Goal: Task Accomplishment & Management: Complete application form

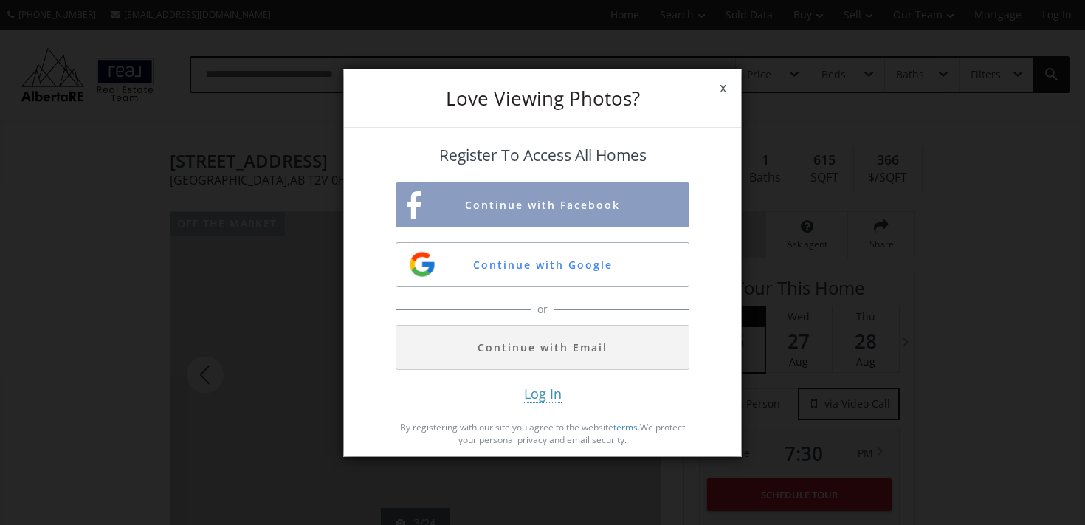
click at [713, 92] on span "x" at bounding box center [723, 87] width 36 height 41
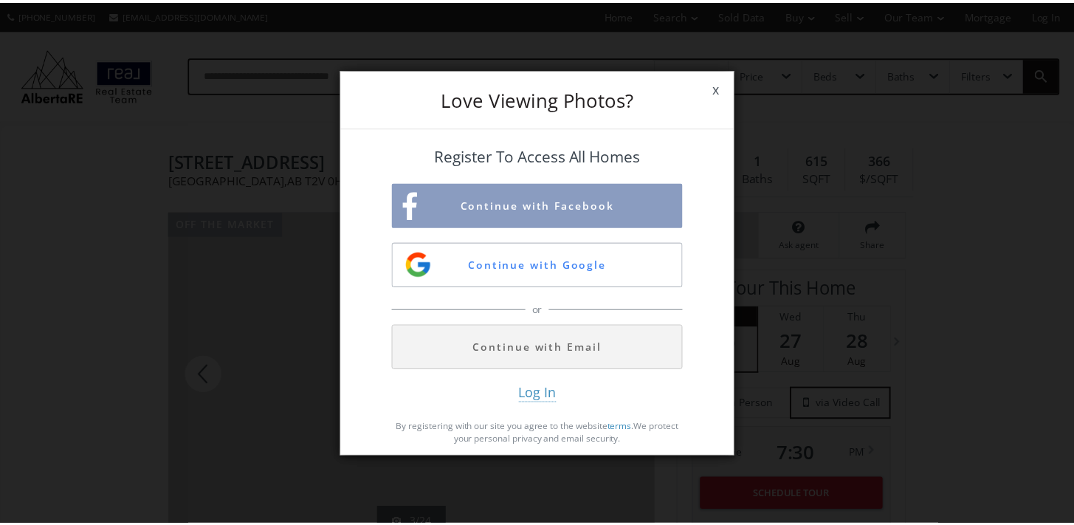
scroll to position [148, 0]
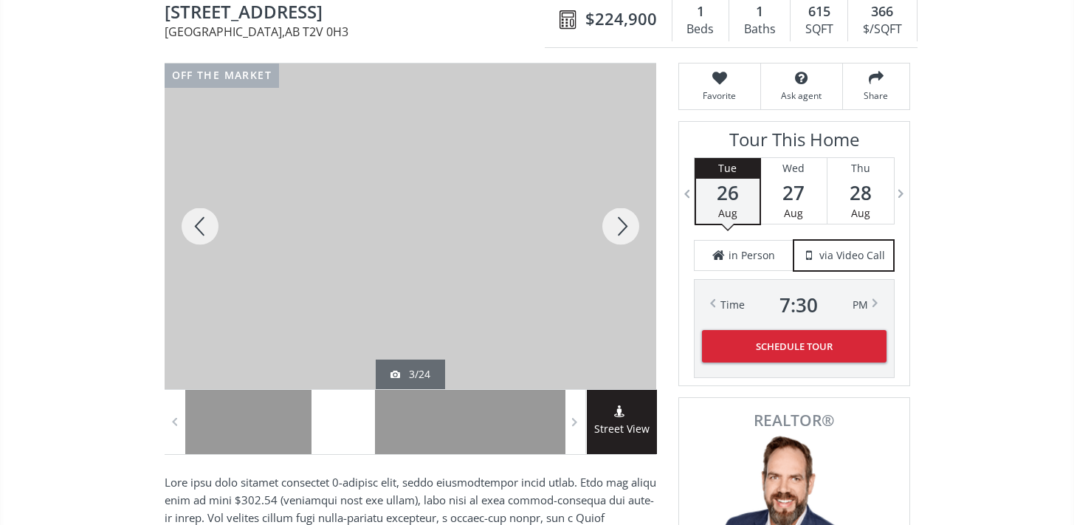
click at [619, 229] on div at bounding box center [620, 225] width 71 height 325
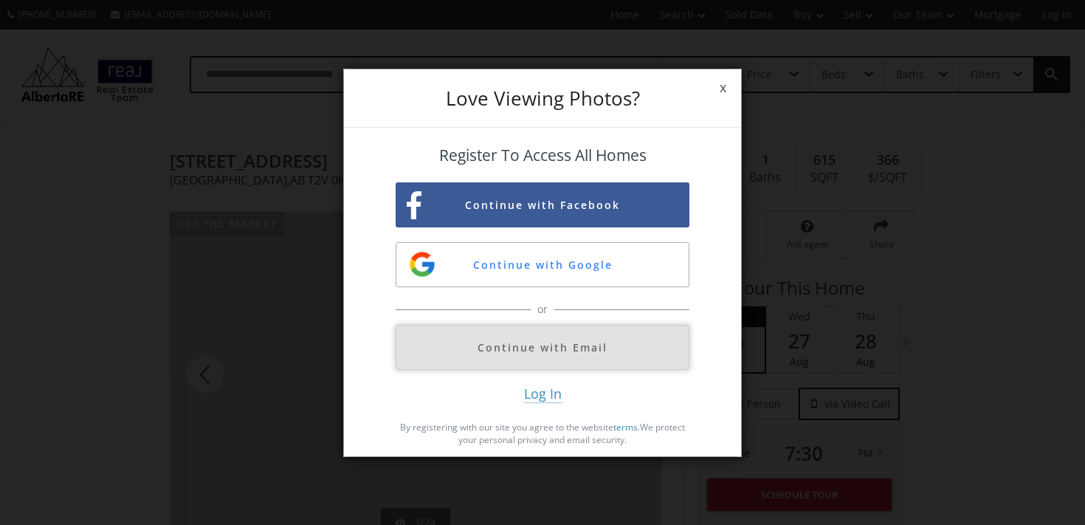
click at [583, 331] on button "Continue with Email" at bounding box center [542, 347] width 294 height 45
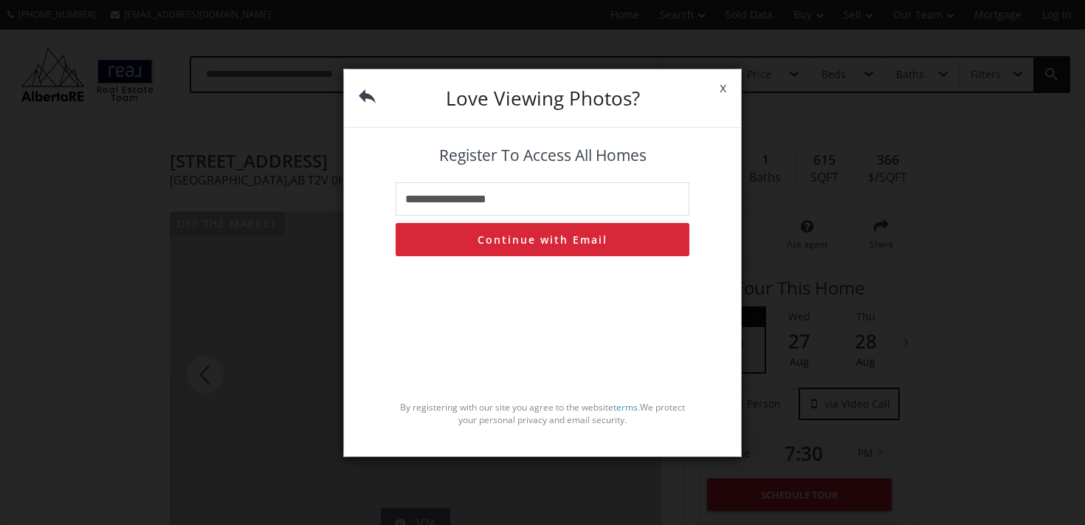
type input "**********"
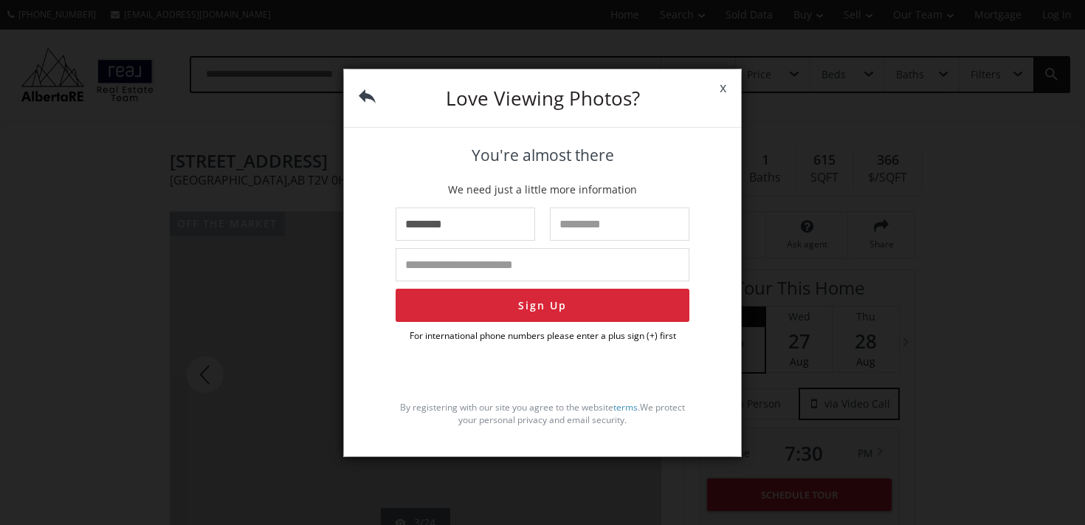
type input "********"
type input "*"
type input "**********"
click at [537, 301] on button "Sign Up" at bounding box center [542, 305] width 294 height 33
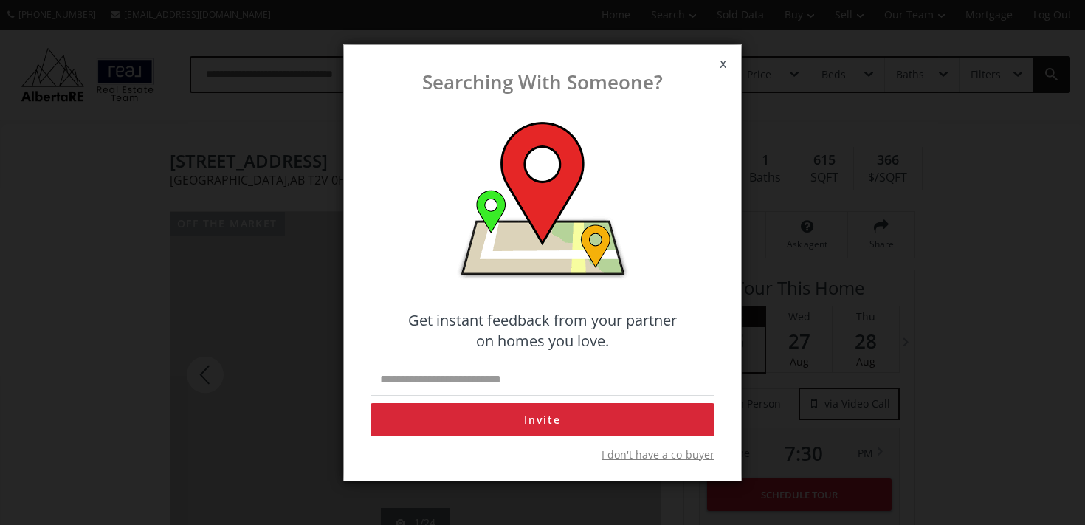
click at [728, 58] on span "x" at bounding box center [723, 63] width 36 height 41
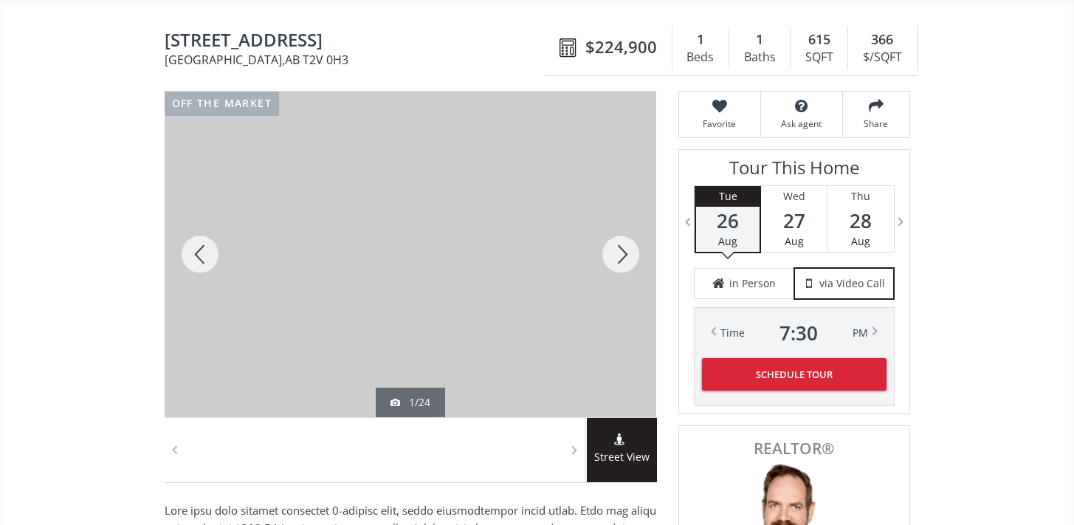
scroll to position [148, 0]
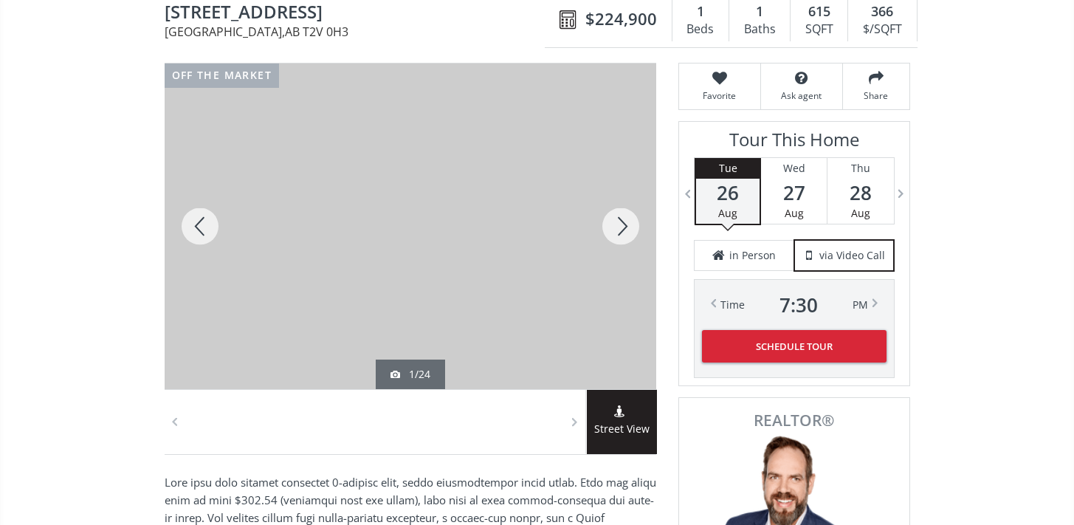
click at [632, 226] on div at bounding box center [620, 225] width 71 height 325
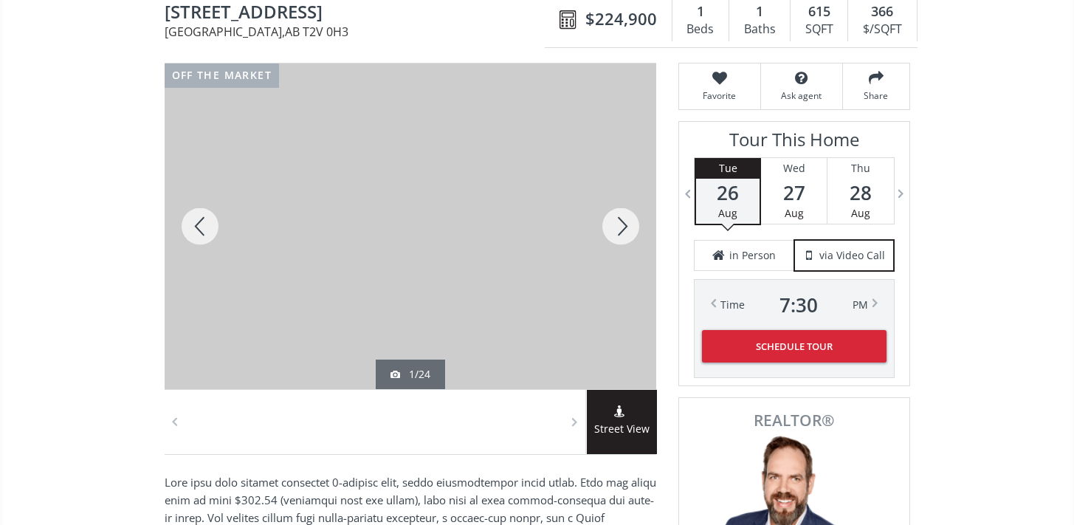
click at [632, 226] on div at bounding box center [620, 225] width 71 height 325
click at [413, 371] on div "1/24" at bounding box center [410, 374] width 40 height 15
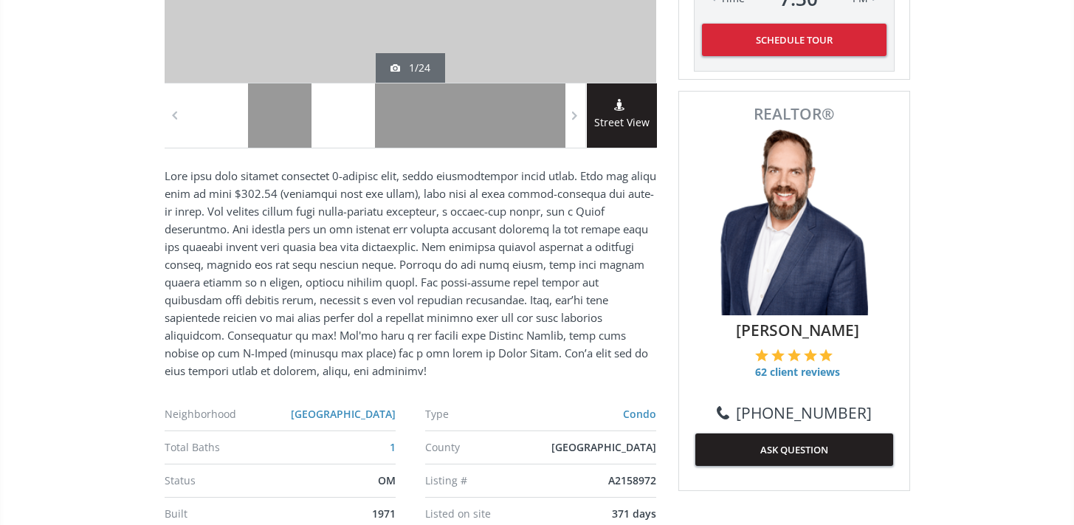
scroll to position [454, 0]
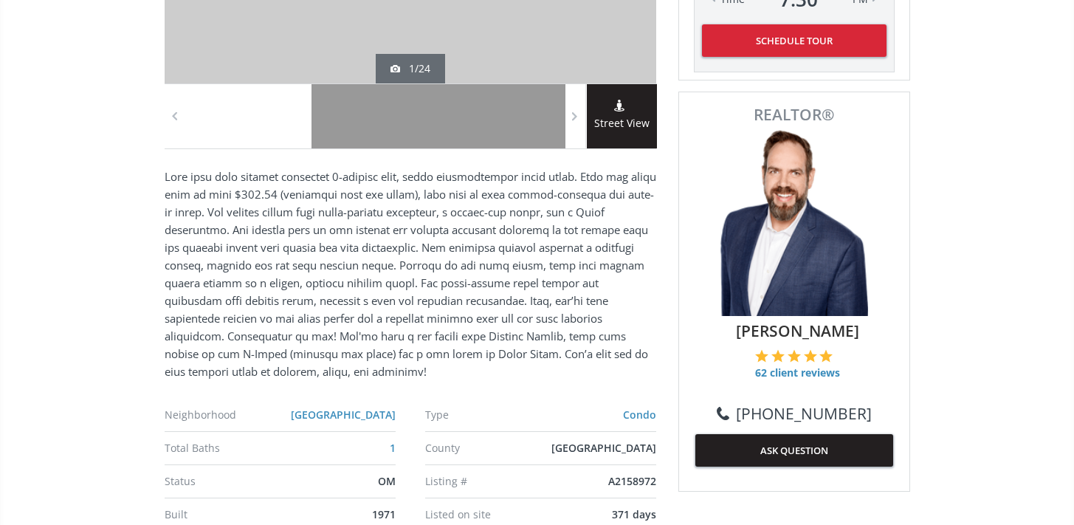
click at [291, 121] on div at bounding box center [279, 116] width 63 height 64
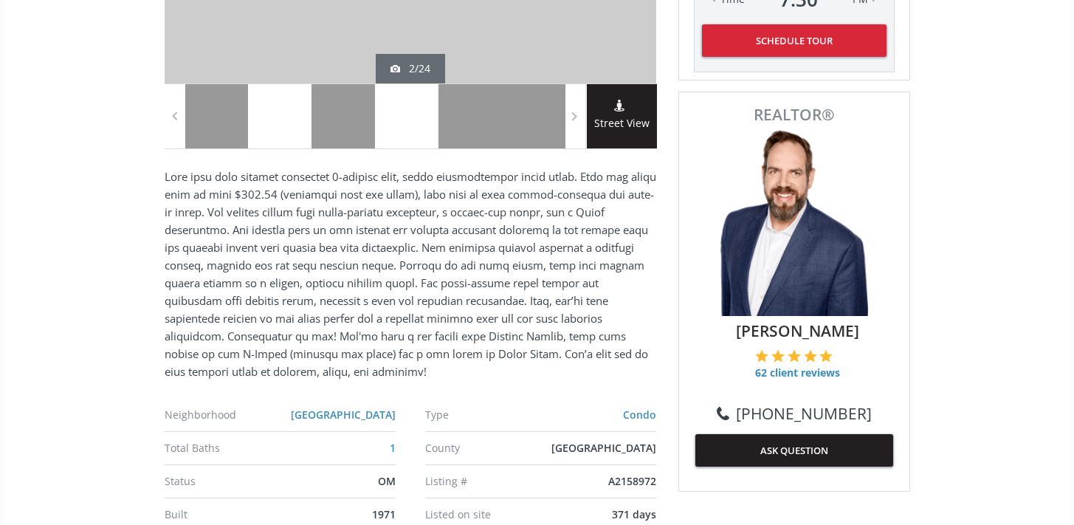
click at [398, 127] on div at bounding box center [406, 116] width 63 height 64
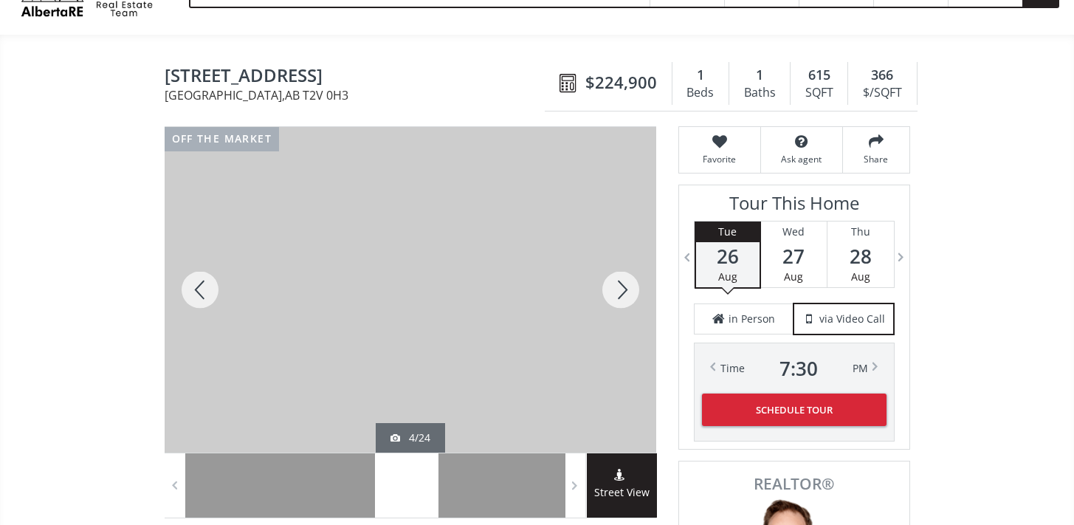
scroll to position [67, 0]
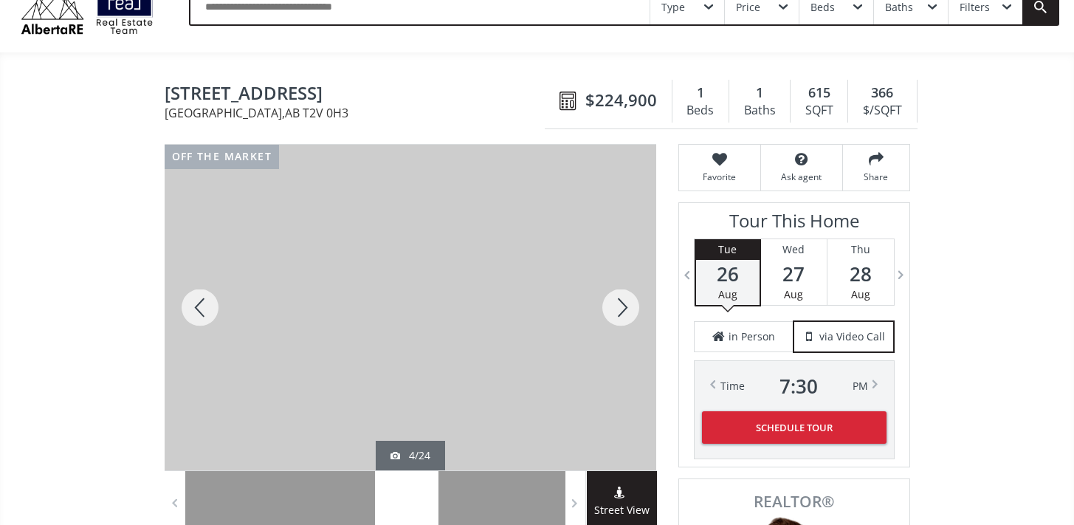
click at [614, 317] on div at bounding box center [620, 307] width 71 height 325
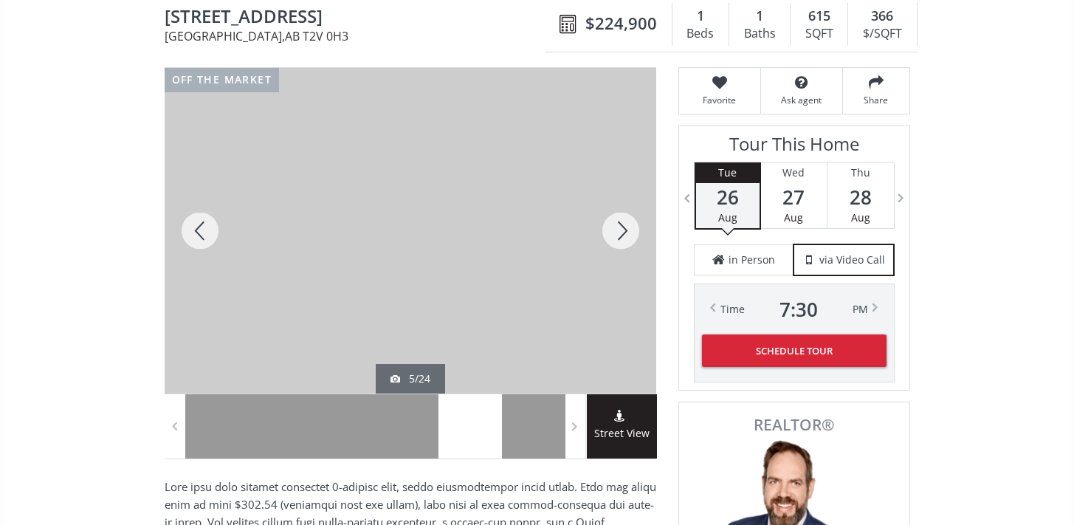
scroll to position [153, 0]
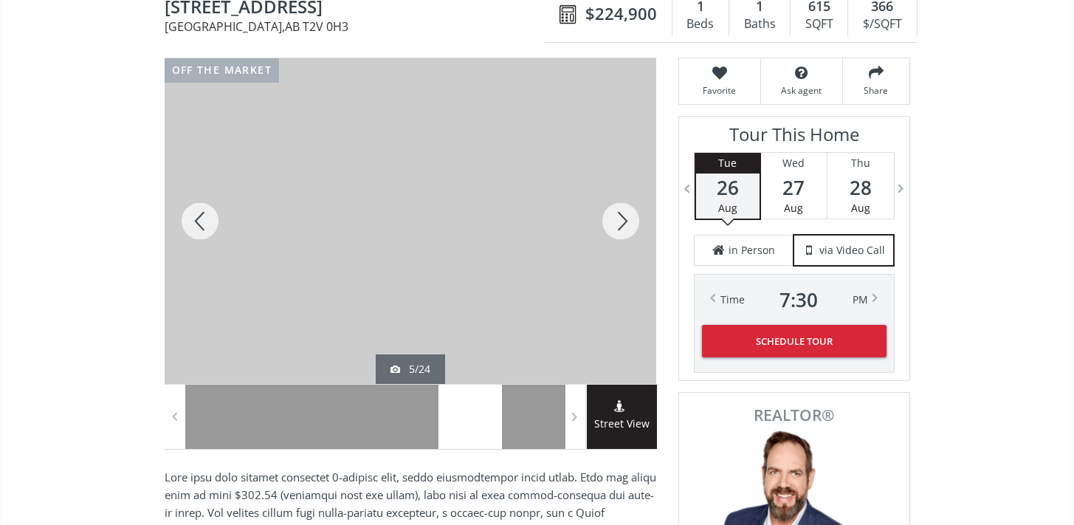
click at [610, 214] on div at bounding box center [620, 220] width 71 height 325
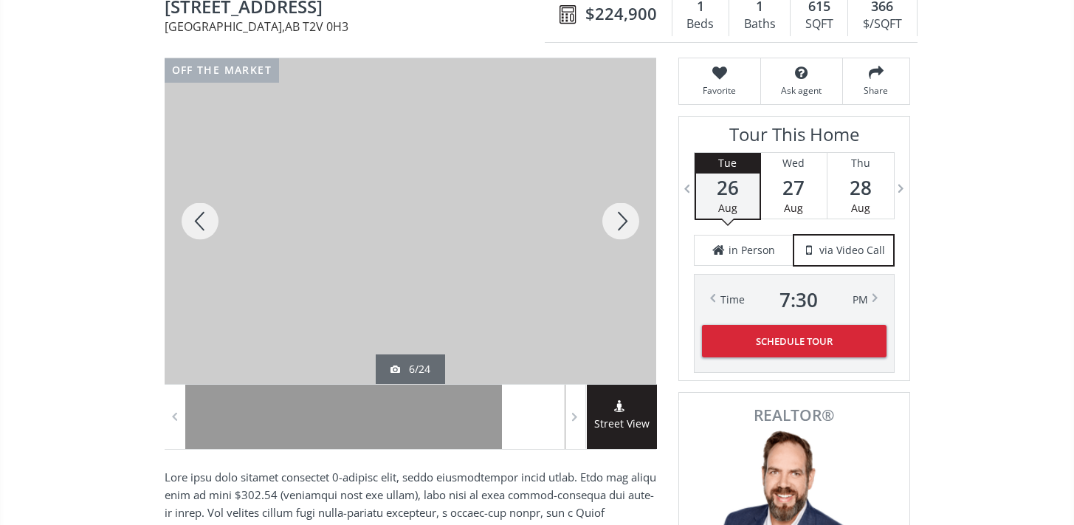
click at [612, 215] on div at bounding box center [620, 220] width 71 height 325
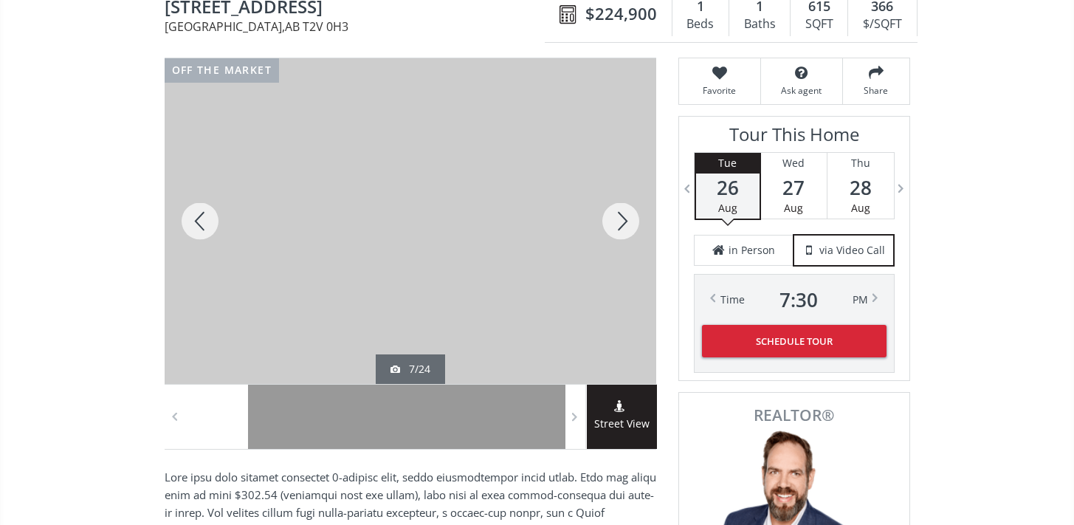
click at [612, 215] on div at bounding box center [620, 220] width 71 height 325
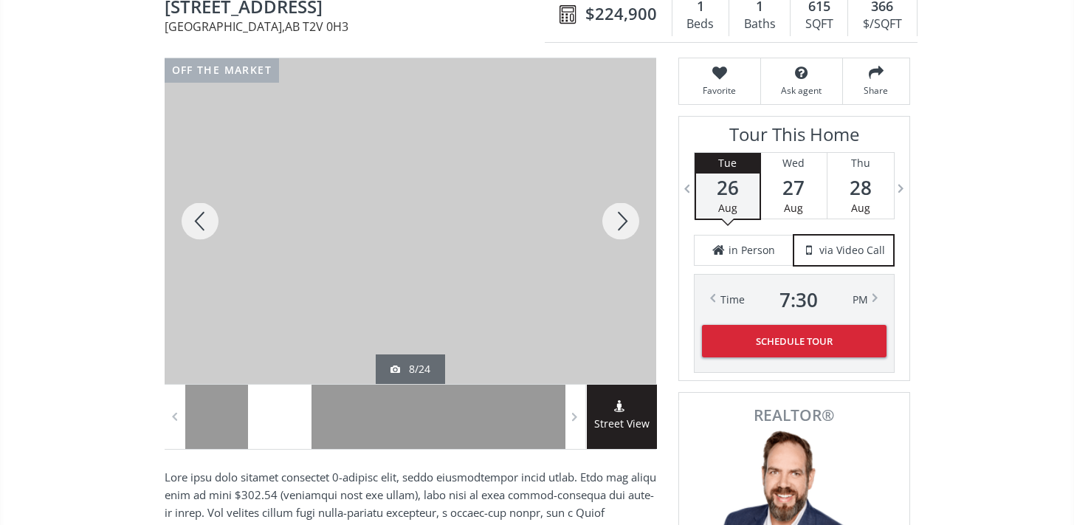
click at [612, 215] on div at bounding box center [620, 220] width 71 height 325
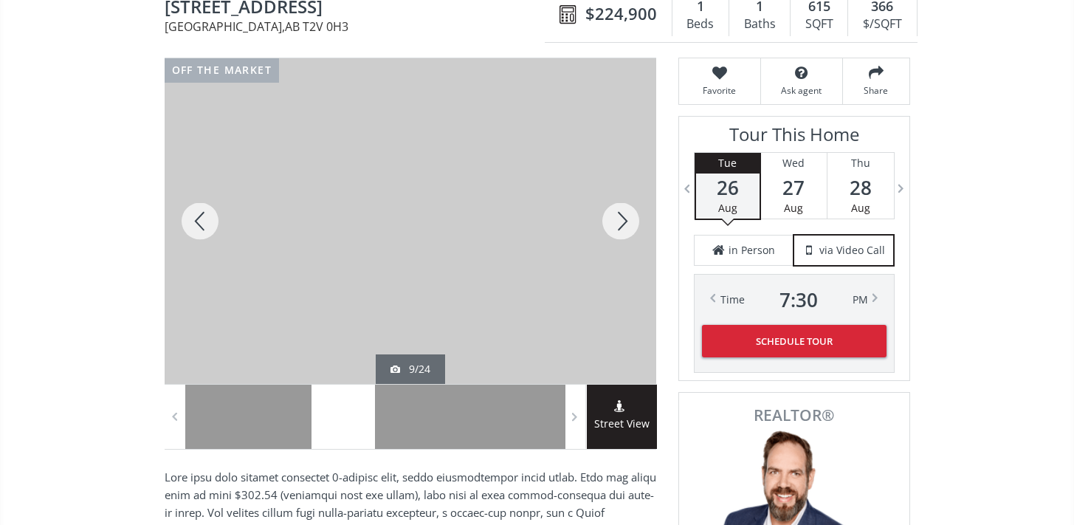
click at [612, 215] on div at bounding box center [620, 220] width 71 height 325
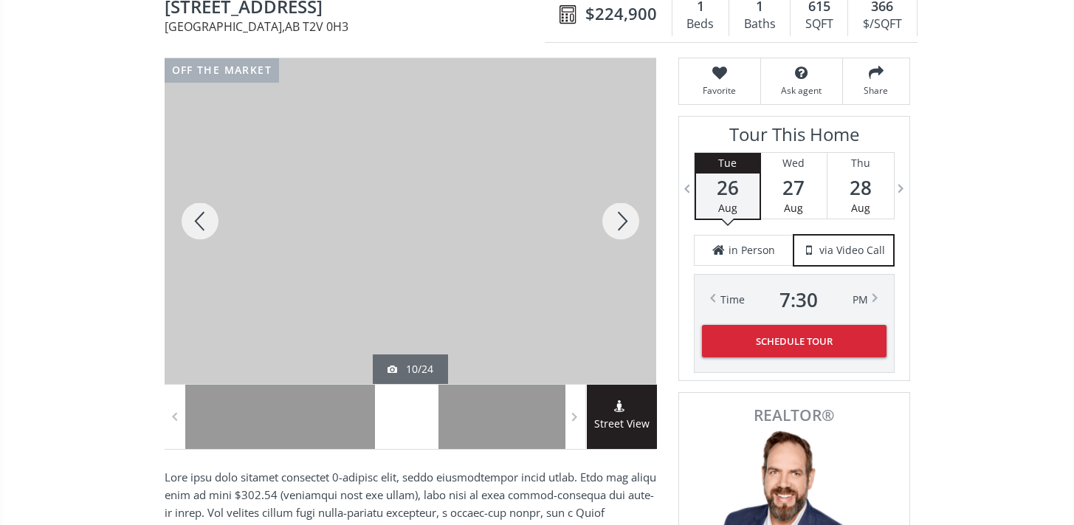
click at [612, 215] on div at bounding box center [620, 220] width 71 height 325
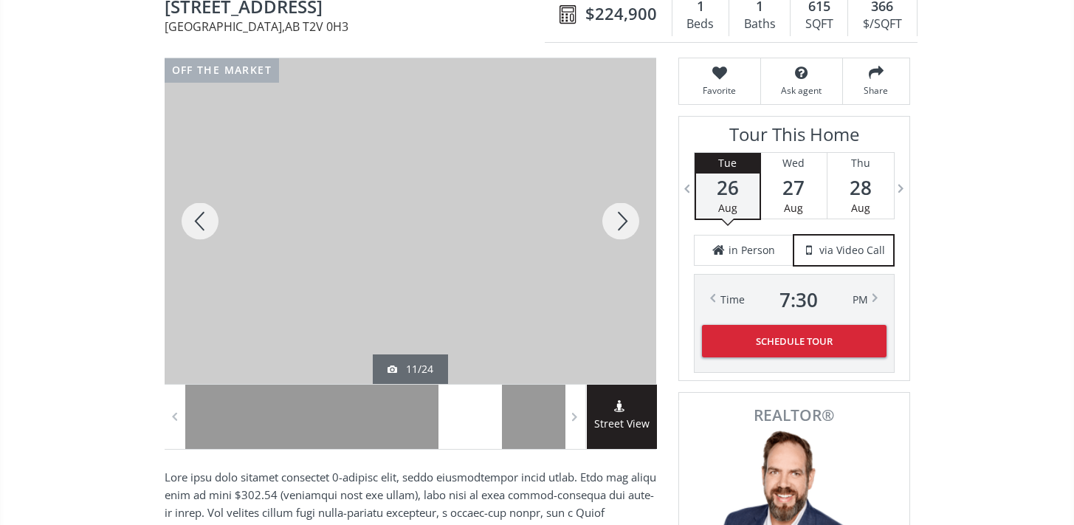
click at [612, 215] on div at bounding box center [620, 220] width 71 height 325
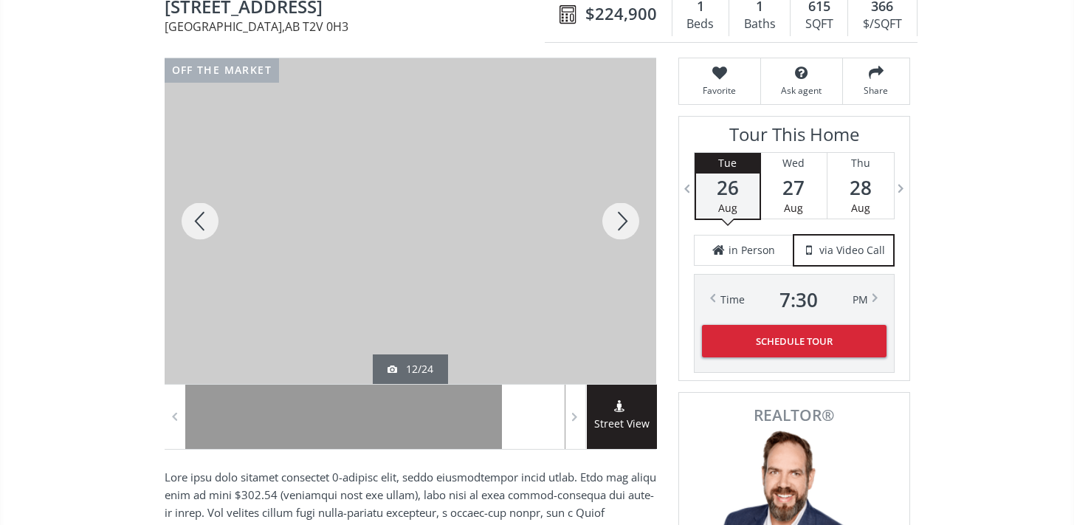
click at [612, 215] on div at bounding box center [620, 220] width 71 height 325
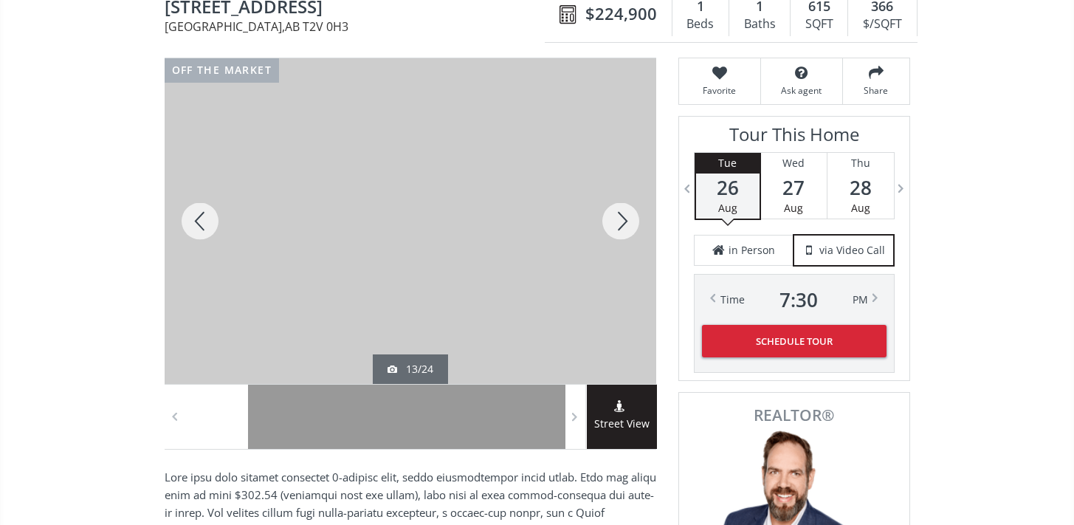
click at [612, 215] on div at bounding box center [620, 220] width 71 height 325
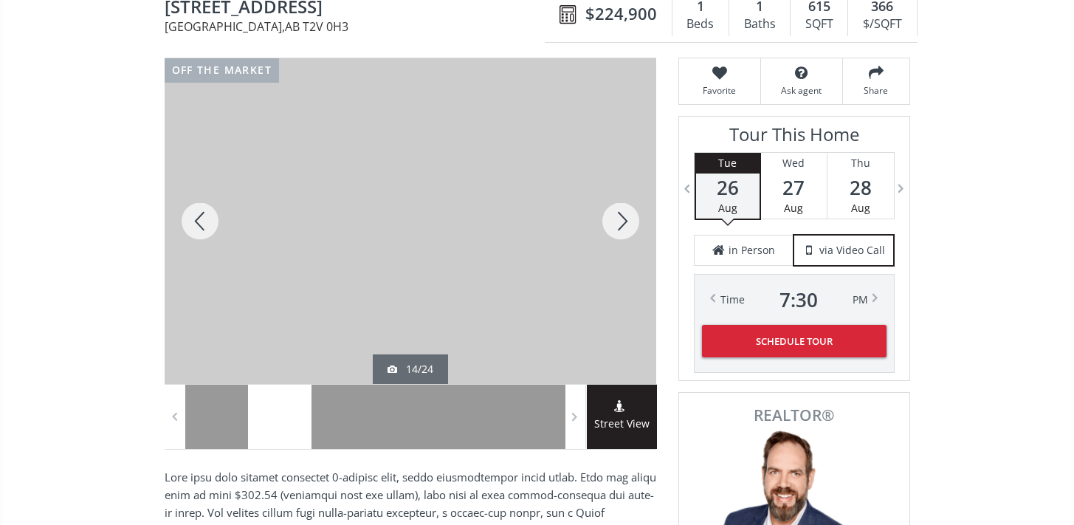
click at [612, 215] on div at bounding box center [620, 220] width 71 height 325
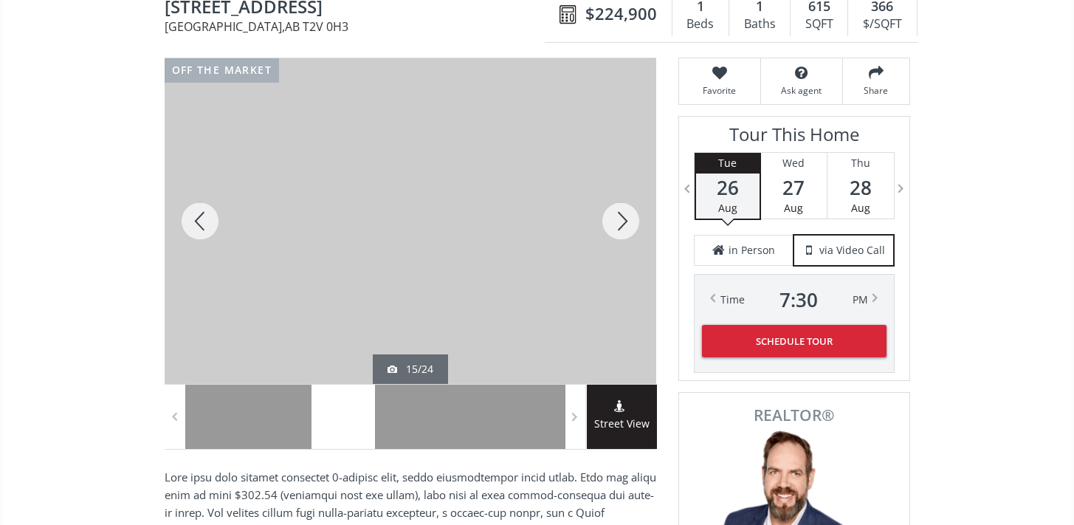
click at [612, 215] on div at bounding box center [620, 220] width 71 height 325
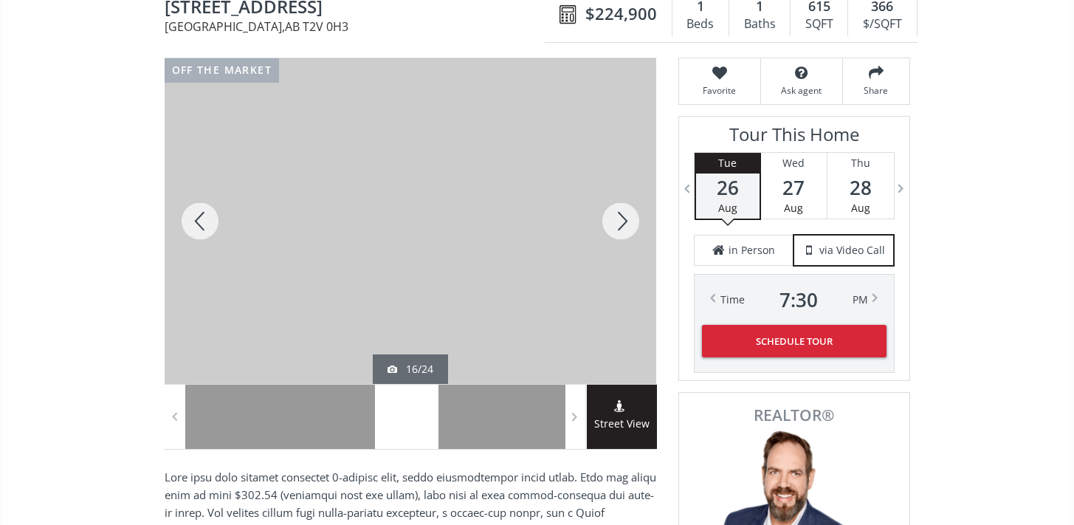
click at [612, 215] on div at bounding box center [620, 220] width 71 height 325
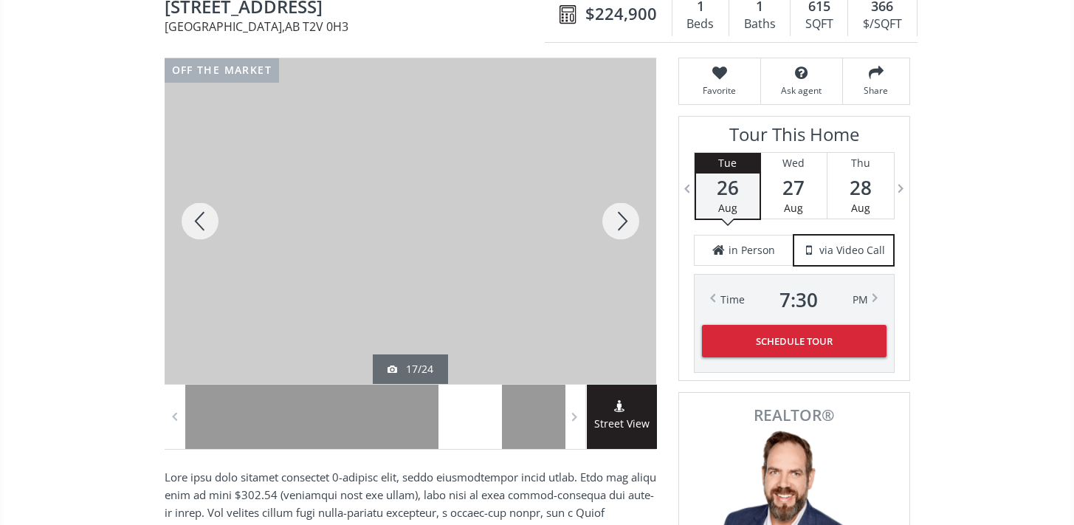
click at [612, 215] on div at bounding box center [620, 220] width 71 height 325
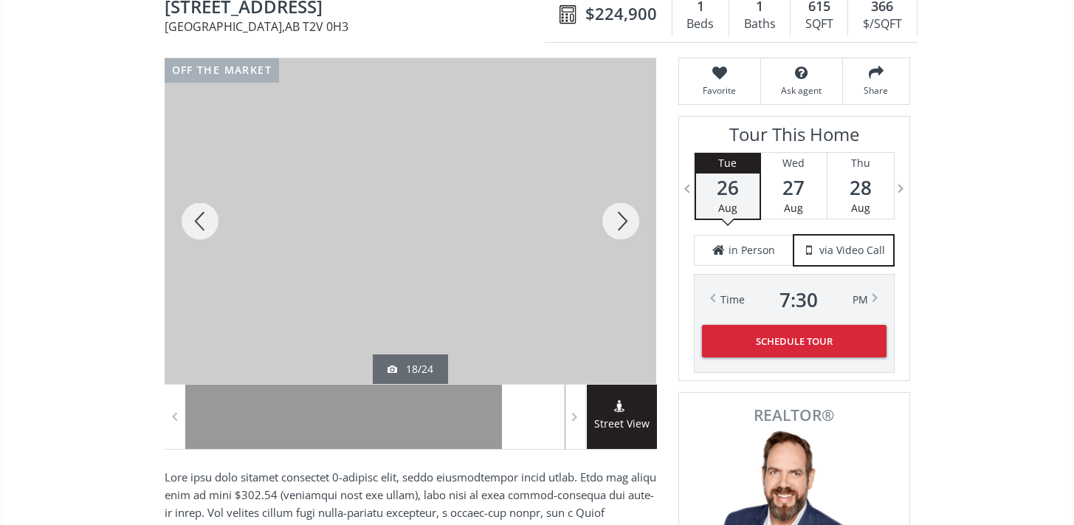
click at [612, 215] on div at bounding box center [620, 220] width 71 height 325
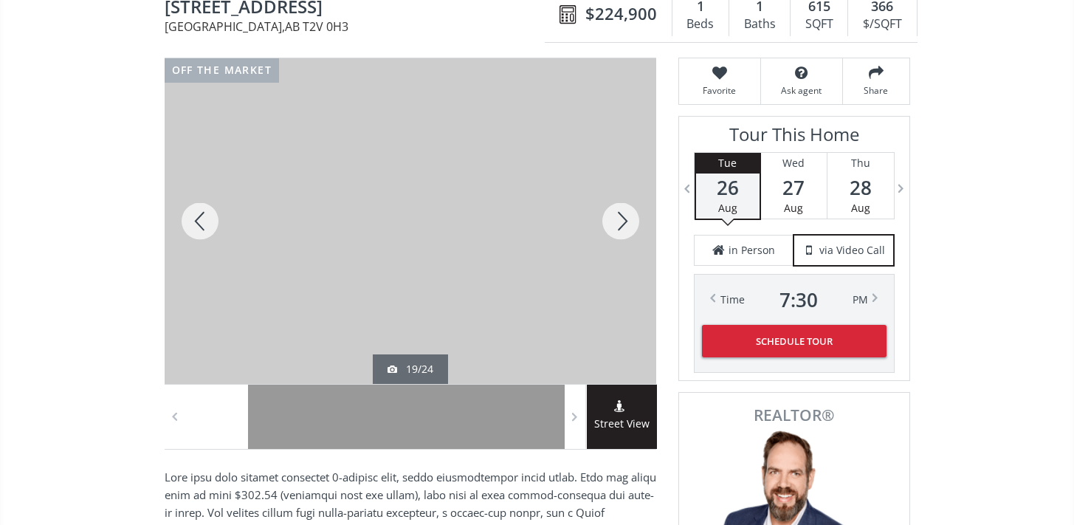
click at [612, 215] on div at bounding box center [620, 220] width 71 height 325
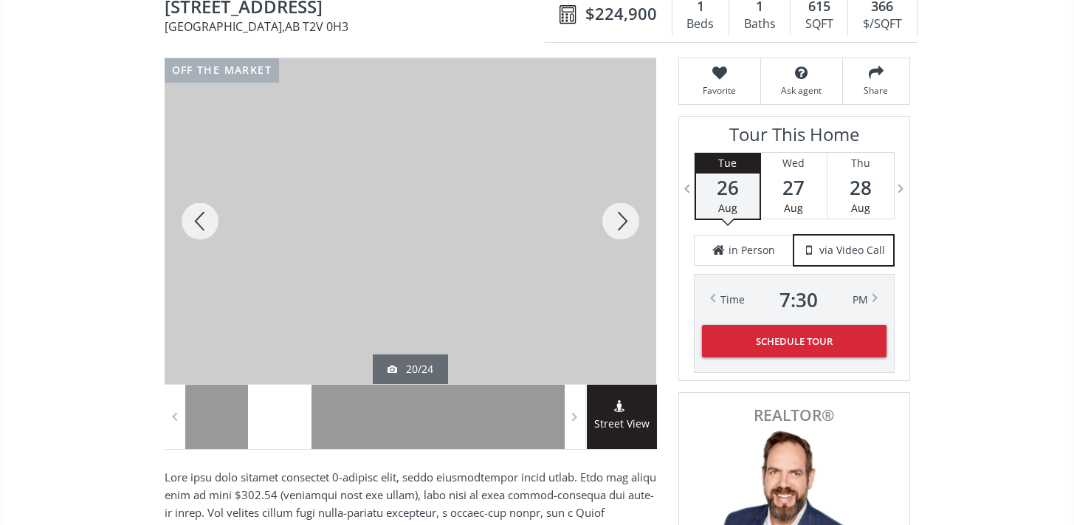
click at [612, 215] on div at bounding box center [620, 220] width 71 height 325
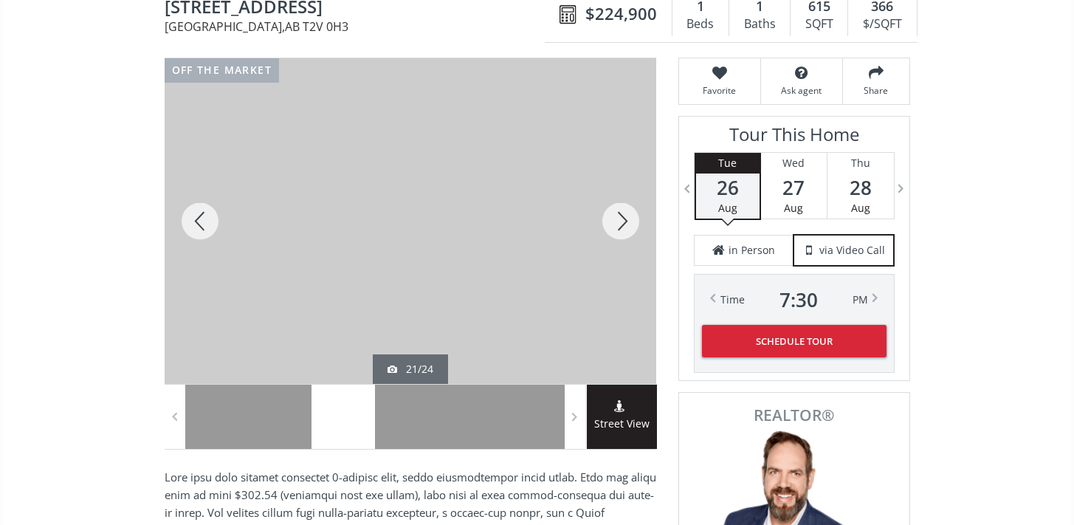
click at [612, 215] on div at bounding box center [620, 220] width 71 height 325
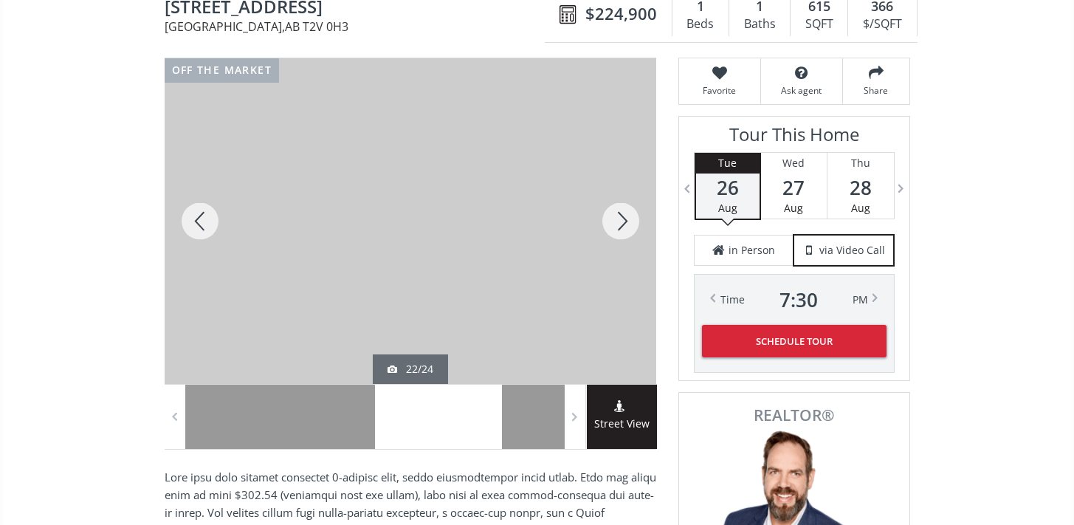
click at [494, 401] on div at bounding box center [469, 416] width 63 height 64
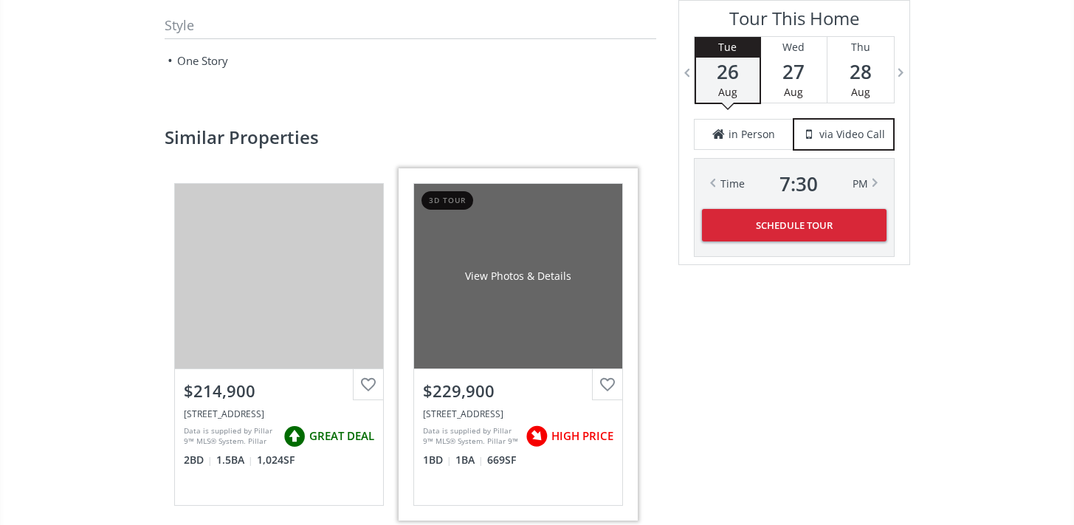
scroll to position [1932, 0]
